Goal: Information Seeking & Learning: Learn about a topic

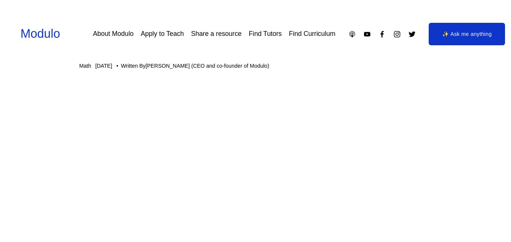
scroll to position [52, 0]
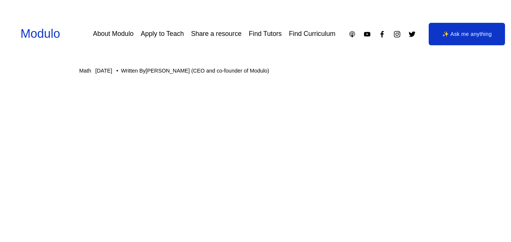
click at [311, 57] on div "Ovo from Cool Math Games Math [DATE] Written By [PERSON_NAME] (CEO and co-found…" at bounding box center [255, 48] width 353 height 52
